Goal: Information Seeking & Learning: Check status

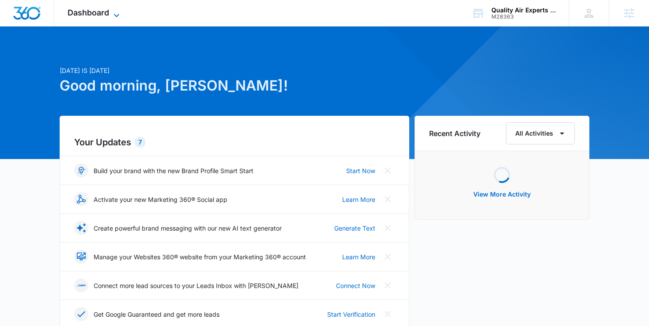
click at [91, 10] on span "Dashboard" at bounding box center [87, 12] width 41 height 9
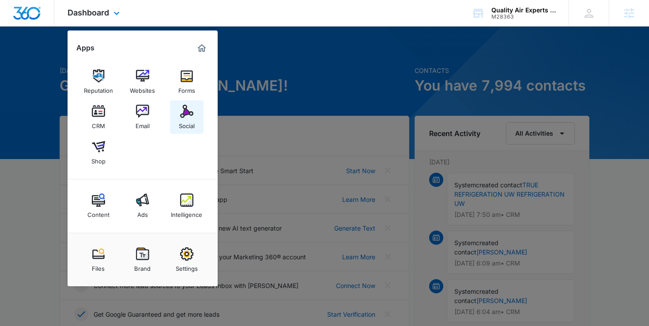
click at [180, 111] on img at bounding box center [186, 111] width 13 height 13
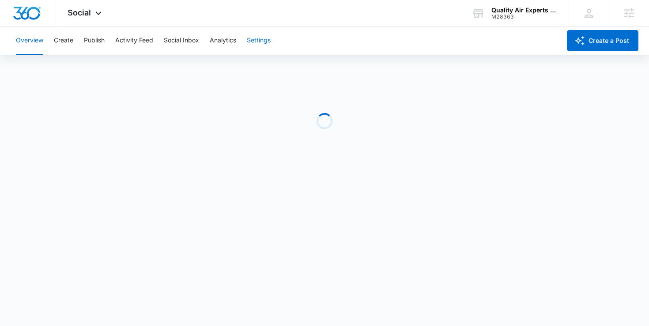
click at [260, 45] on button "Settings" at bounding box center [259, 40] width 24 height 28
click at [225, 44] on button "Analytics" at bounding box center [223, 40] width 26 height 28
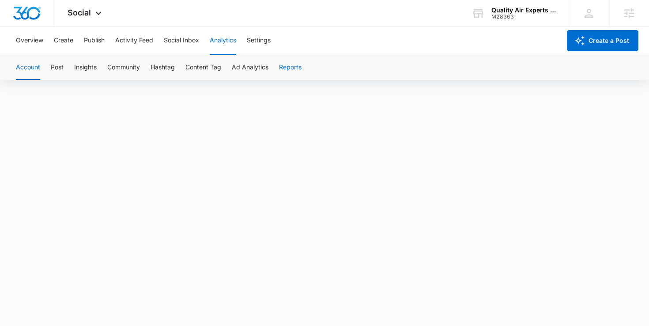
click at [291, 75] on button "Reports" at bounding box center [290, 67] width 22 height 25
click at [285, 70] on button "Reports" at bounding box center [290, 67] width 22 height 25
click at [33, 65] on button "Account" at bounding box center [28, 67] width 24 height 25
click at [285, 65] on button "Reports" at bounding box center [290, 67] width 22 height 25
click at [286, 66] on button "Reports" at bounding box center [290, 67] width 22 height 25
